Goal: Find specific page/section: Find specific page/section

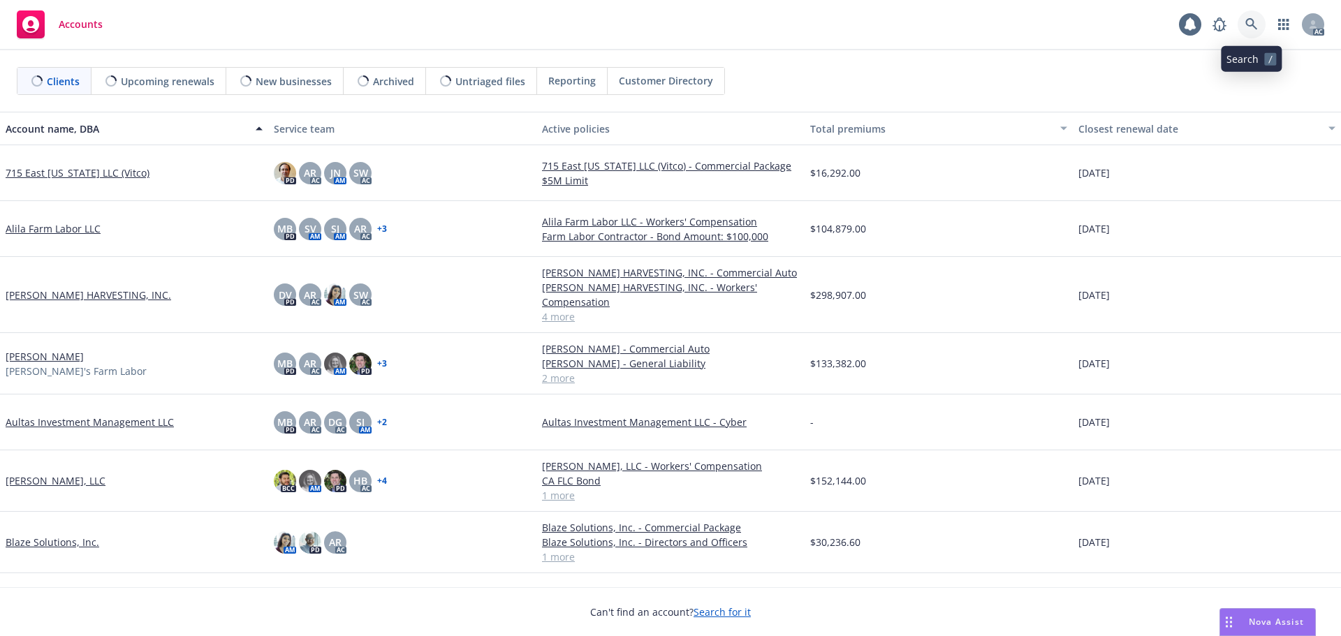
click at [1252, 23] on icon at bounding box center [1252, 24] width 13 height 13
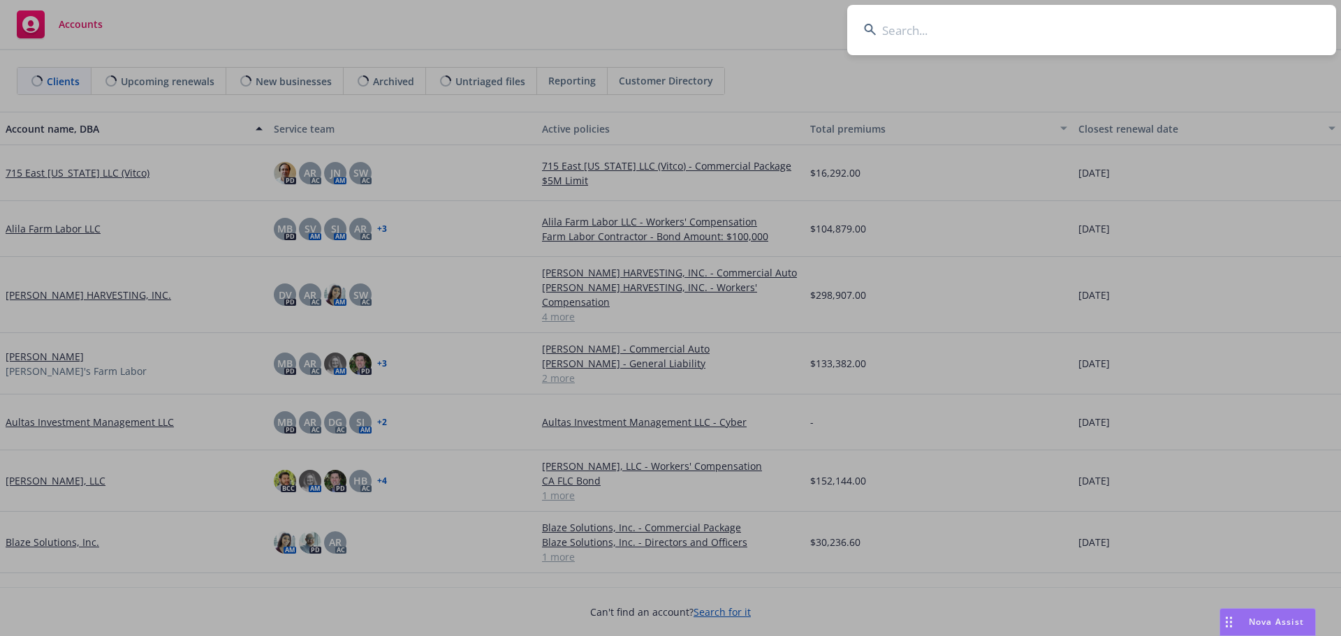
click at [1155, 27] on input at bounding box center [1091, 30] width 489 height 50
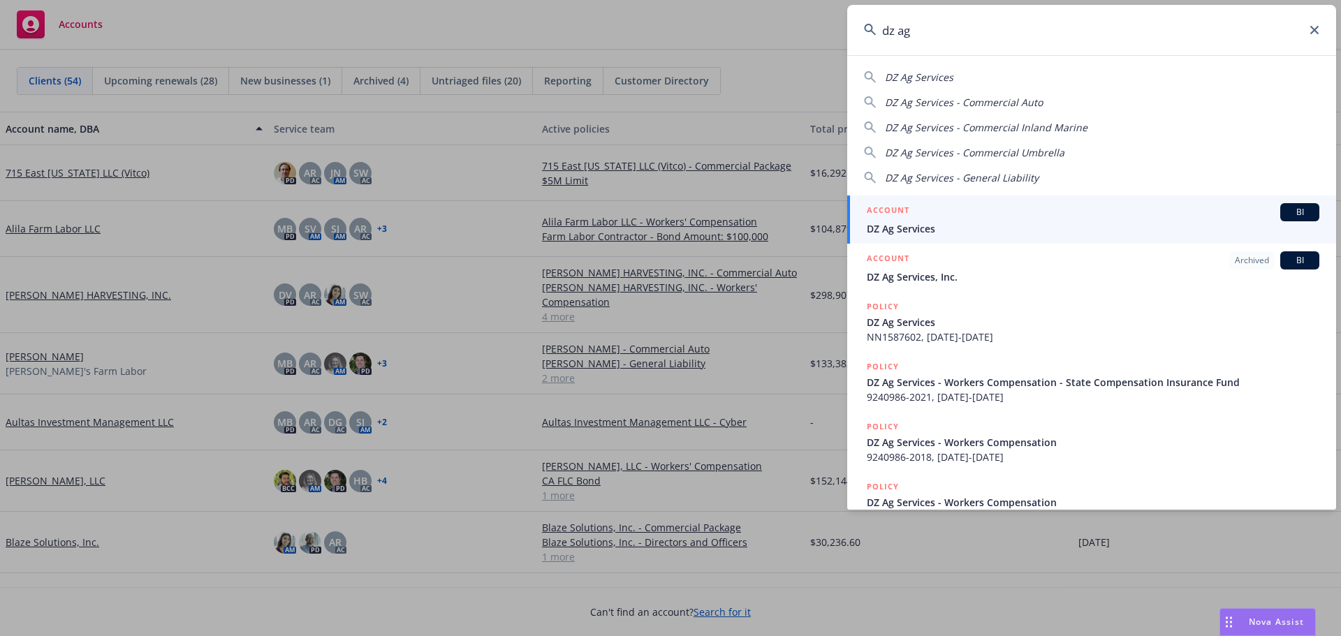
type input "dz ag"
click at [942, 217] on div "ACCOUNT BI" at bounding box center [1093, 212] width 453 height 18
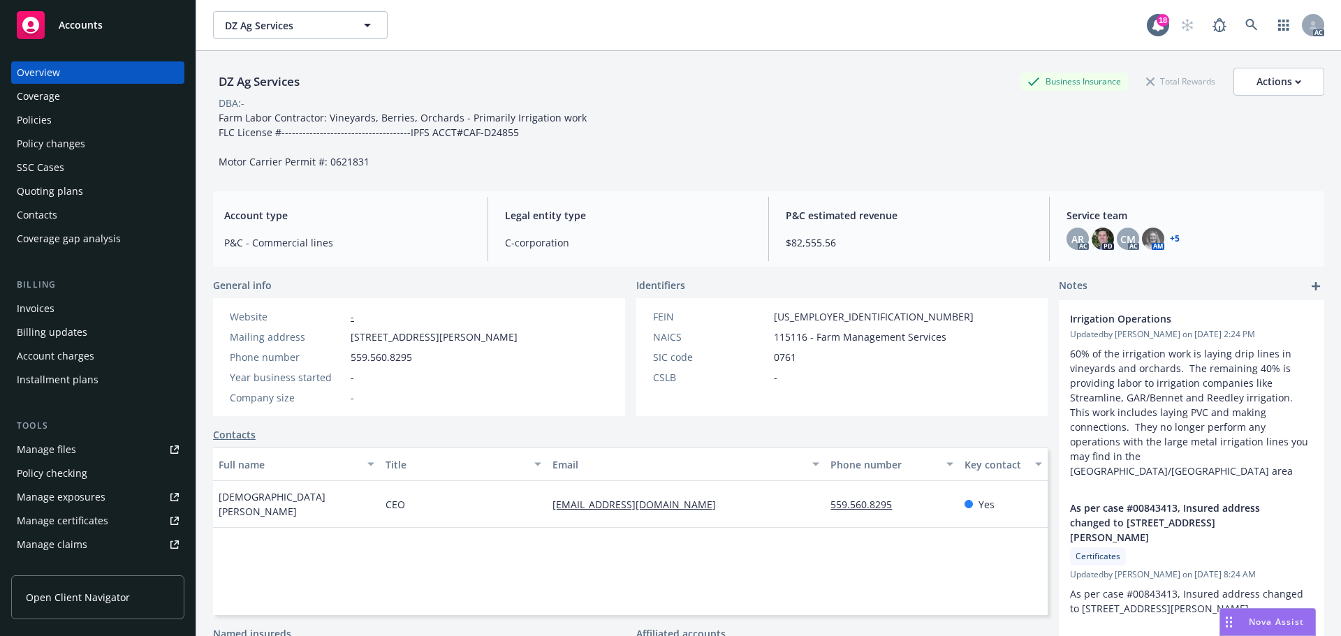
click at [77, 120] on div "Policies" at bounding box center [98, 120] width 162 height 22
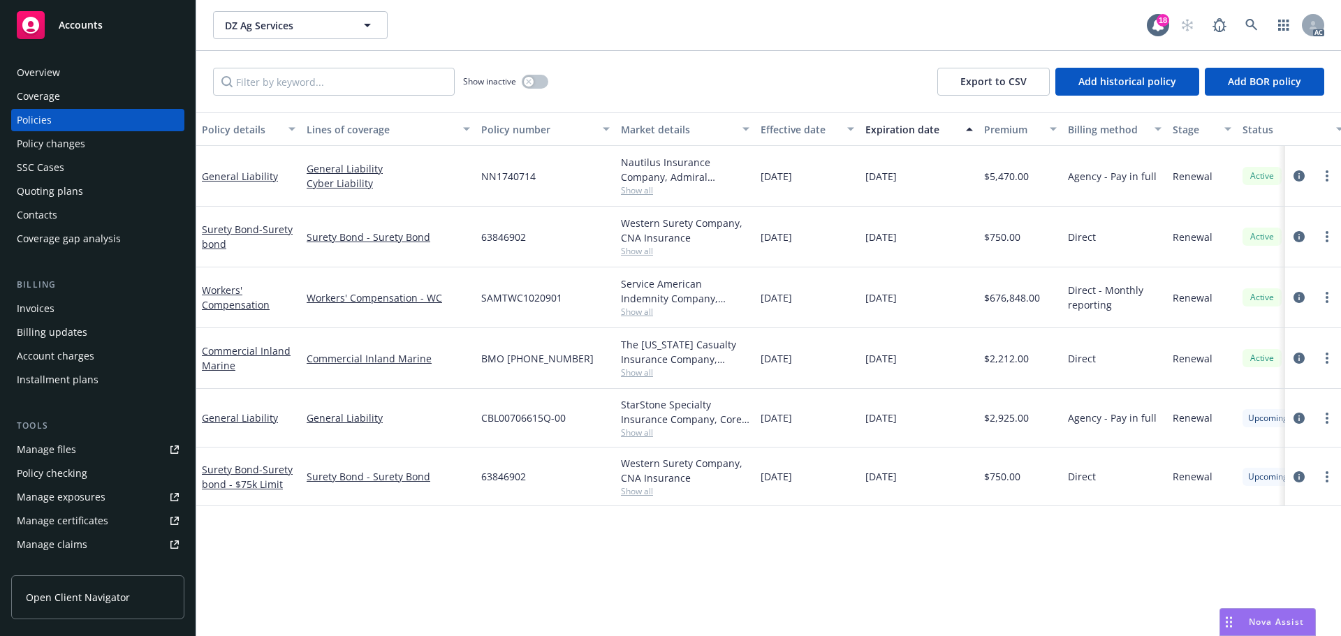
click at [629, 190] on span "Show all" at bounding box center [685, 190] width 129 height 12
click at [647, 72] on div "Show inactive Export to CSV Add historical policy Add BOR policy" at bounding box center [768, 81] width 1145 height 61
click at [36, 443] on div "Manage files" at bounding box center [46, 450] width 59 height 22
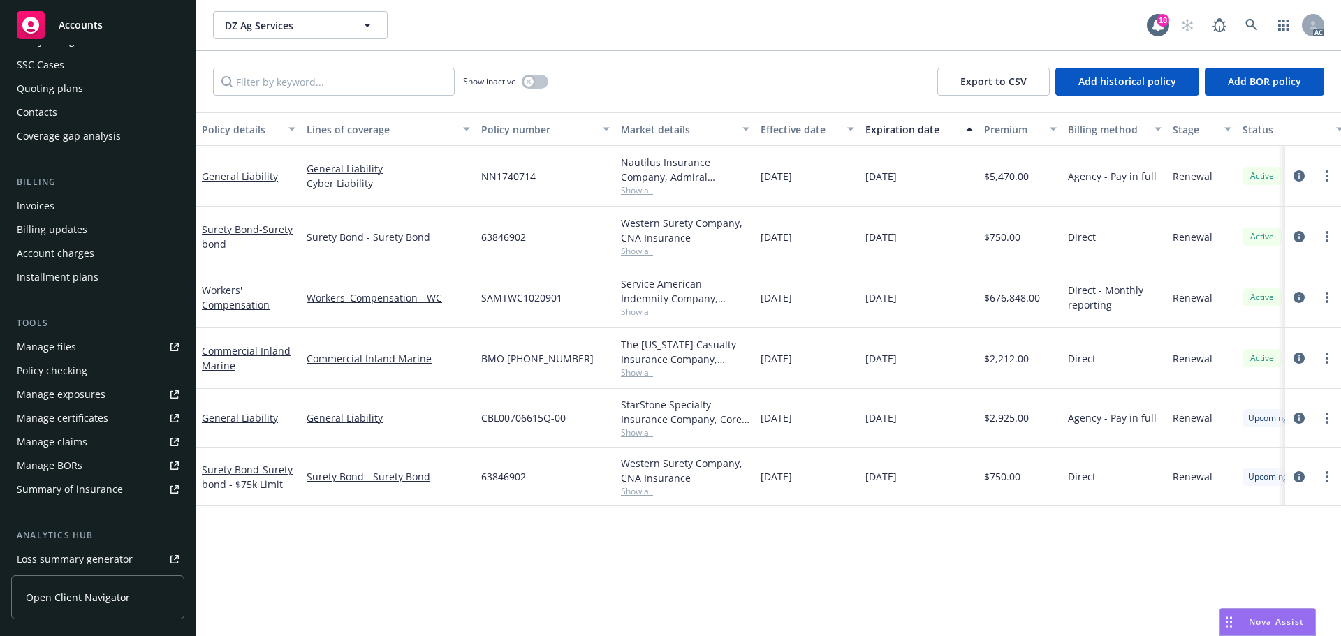
scroll to position [274, 0]
